Goal: Information Seeking & Learning: Find specific fact

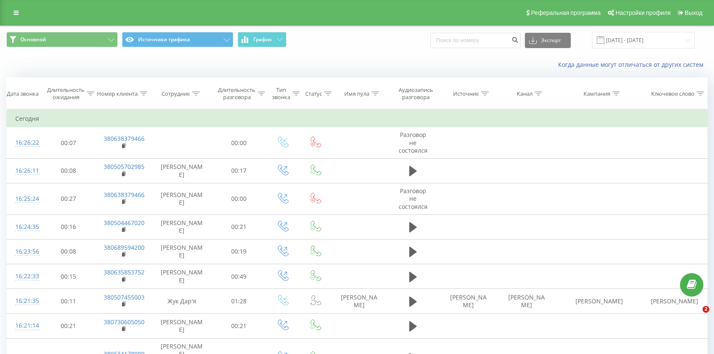
click at [619, 45] on input "21.08.2025 - 21.08.2025" at bounding box center [643, 40] width 103 height 17
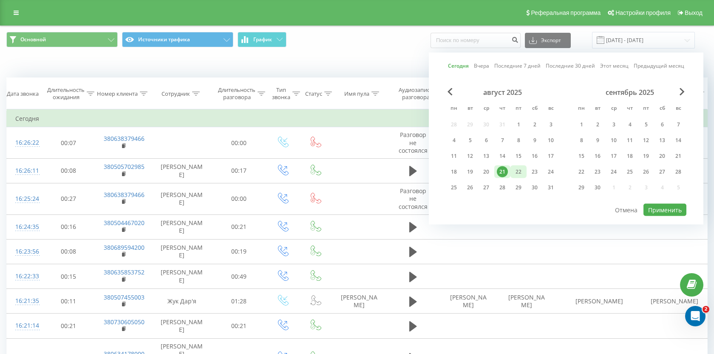
click at [520, 170] on div "22" at bounding box center [518, 171] width 11 height 11
click at [671, 209] on button "Применить" at bounding box center [665, 210] width 43 height 12
type input "[DATE] - [DATE]"
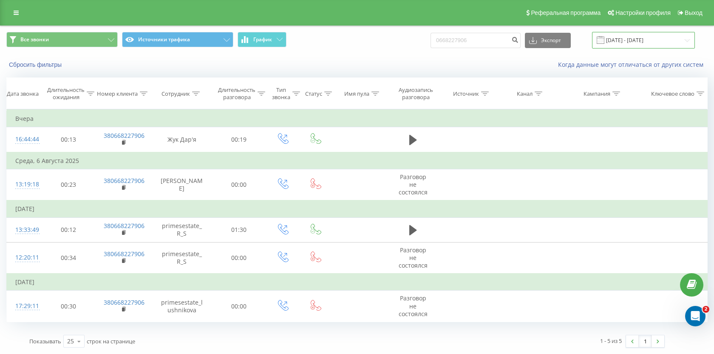
click at [614, 44] on input "21.05.2025 - 21.08.2025" at bounding box center [643, 40] width 103 height 17
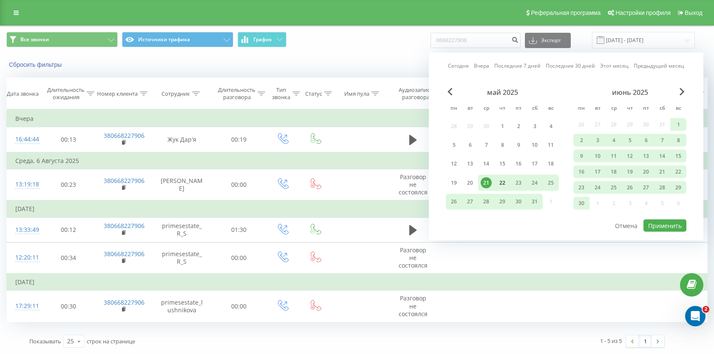
click at [501, 182] on div "22" at bounding box center [502, 182] width 11 height 11
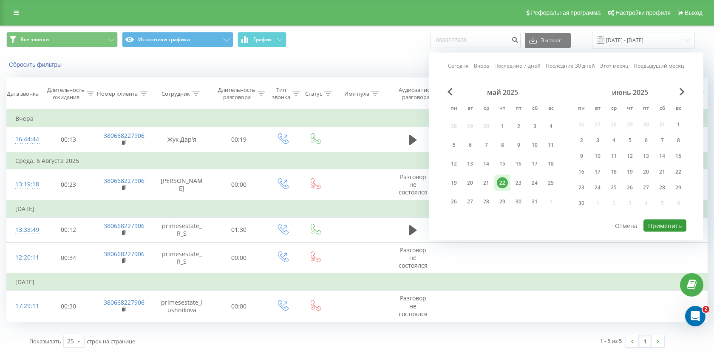
click at [654, 230] on button "Применить" at bounding box center [665, 225] width 43 height 12
type input "22.05.2025 - 22.05.2025"
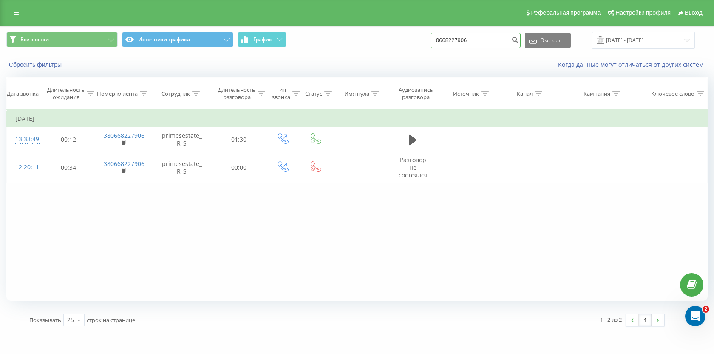
click at [487, 44] on input "0668227906" at bounding box center [476, 40] width 90 height 15
paste input "380674756889"
type input "380674756889"
click at [519, 41] on icon "submit" at bounding box center [514, 38] width 7 height 5
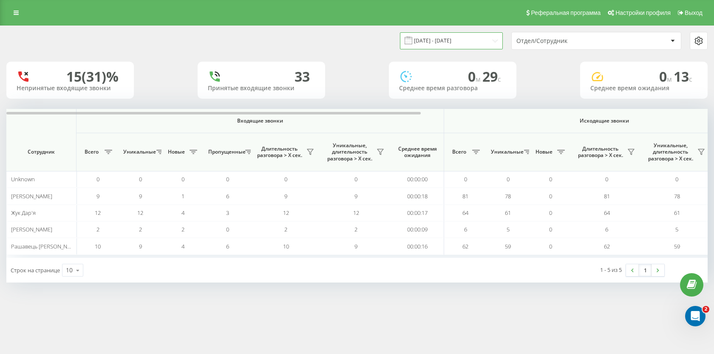
click at [468, 46] on input "21.08.2025 - 21.08.2025" at bounding box center [451, 40] width 103 height 17
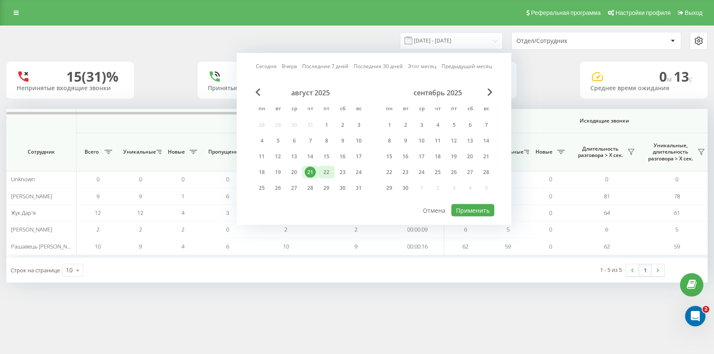
click at [324, 168] on div "22" at bounding box center [326, 172] width 11 height 11
click at [473, 210] on button "Применить" at bounding box center [472, 210] width 43 height 12
type input "[DATE] - [DATE]"
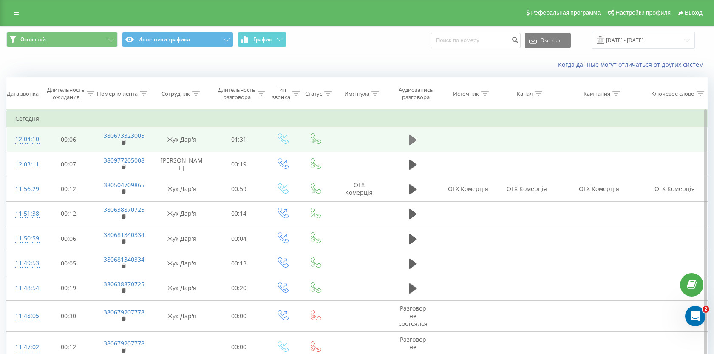
click at [412, 142] on icon at bounding box center [413, 140] width 8 height 10
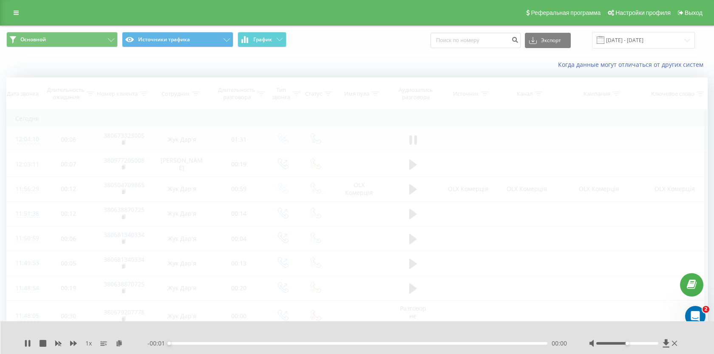
click at [236, 345] on div "- 00:01 00:00 00:00" at bounding box center [358, 343] width 420 height 9
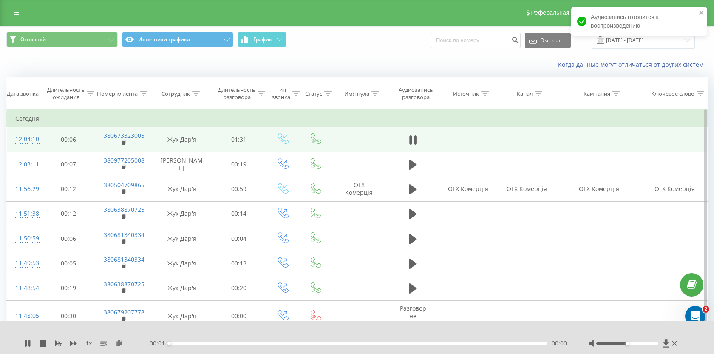
click at [236, 341] on div "- 00:01 00:00 00:00" at bounding box center [358, 343] width 420 height 9
click at [238, 342] on div "00:00" at bounding box center [358, 343] width 378 height 3
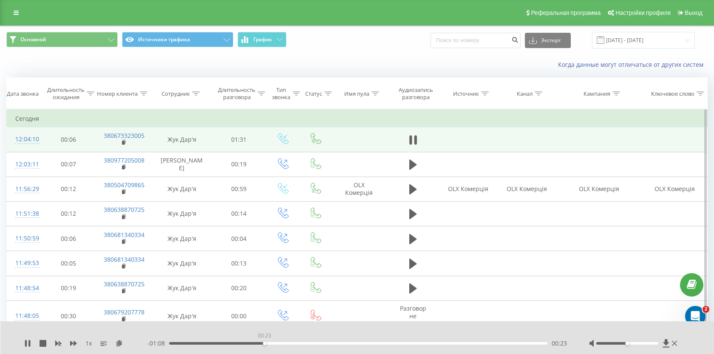
click at [264, 342] on div "00:23" at bounding box center [358, 343] width 378 height 3
click at [291, 344] on div "- 01:06 00:24 00:24" at bounding box center [358, 343] width 420 height 9
click at [302, 343] on div "00:32" at bounding box center [358, 343] width 378 height 3
click at [322, 343] on div "00:37" at bounding box center [358, 343] width 378 height 3
click at [339, 344] on div "00:41" at bounding box center [358, 343] width 378 height 3
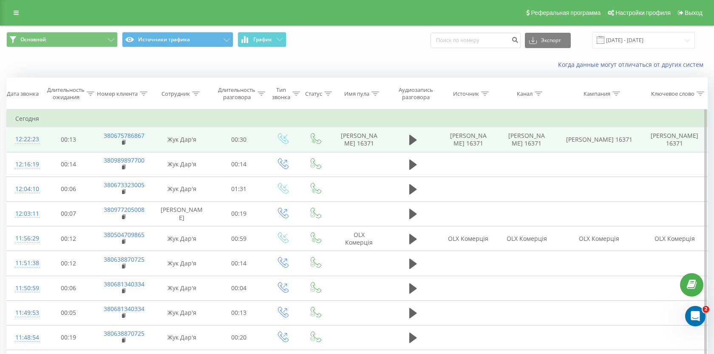
drag, startPoint x: 374, startPoint y: 150, endPoint x: 332, endPoint y: 129, distance: 46.6
click at [332, 129] on td "[PERSON_NAME] 16371" at bounding box center [359, 139] width 56 height 25
copy td "[PERSON_NAME] 16371"
click at [419, 146] on button at bounding box center [413, 139] width 13 height 13
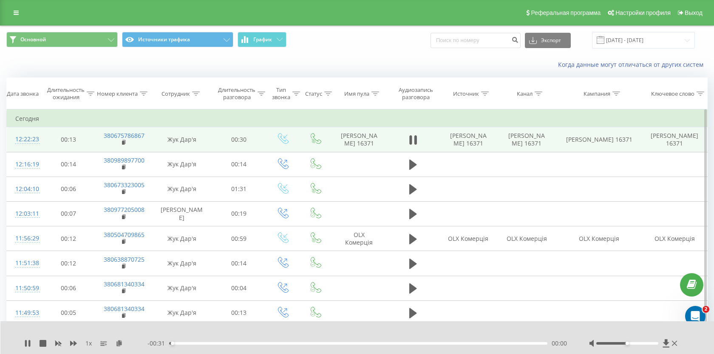
drag, startPoint x: 373, startPoint y: 152, endPoint x: 347, endPoint y: 151, distance: 25.9
click at [347, 151] on td "[PERSON_NAME] 16371" at bounding box center [359, 139] width 56 height 25
copy td "16371"
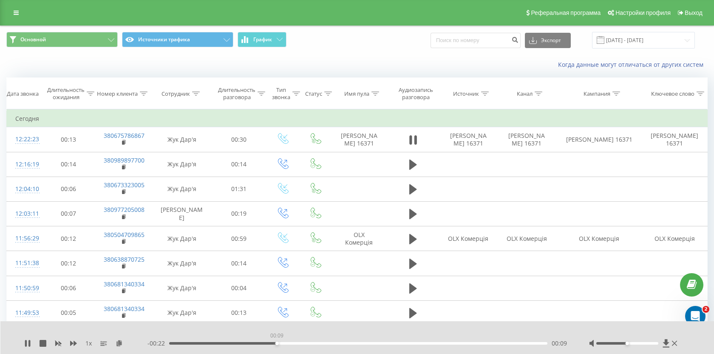
click at [277, 342] on div "00:09" at bounding box center [358, 343] width 378 height 3
click at [26, 341] on icon at bounding box center [26, 343] width 2 height 7
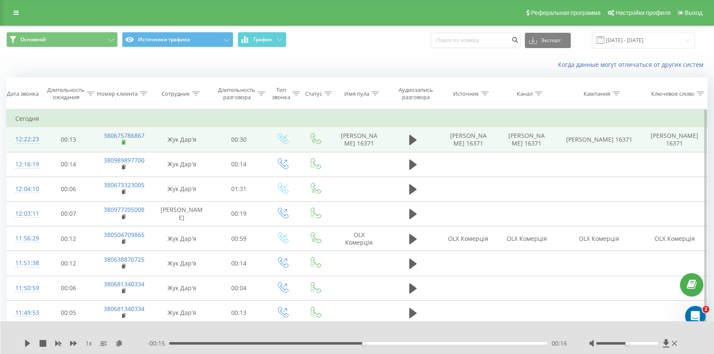
click at [123, 145] on rect at bounding box center [123, 143] width 3 height 4
